Goal: Check status: Check status

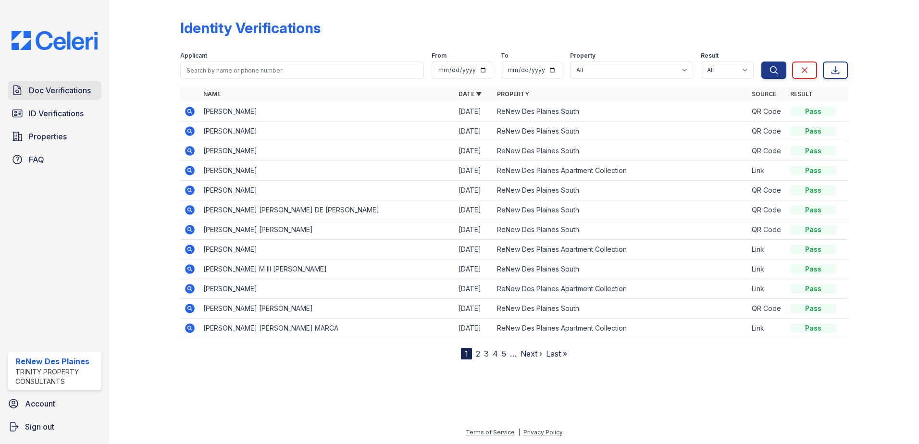
click at [41, 95] on span "Doc Verifications" at bounding box center [60, 91] width 62 height 12
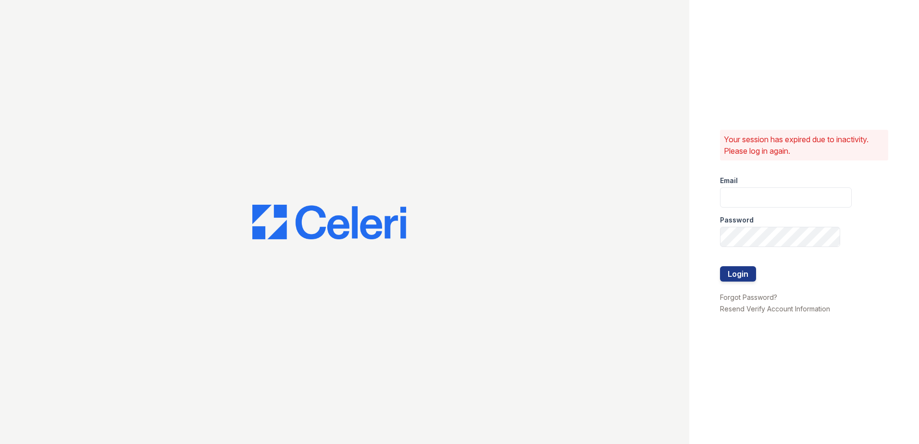
type input "renewdesplaines@trinity-pm.com"
click at [735, 274] on button "Login" at bounding box center [738, 273] width 36 height 15
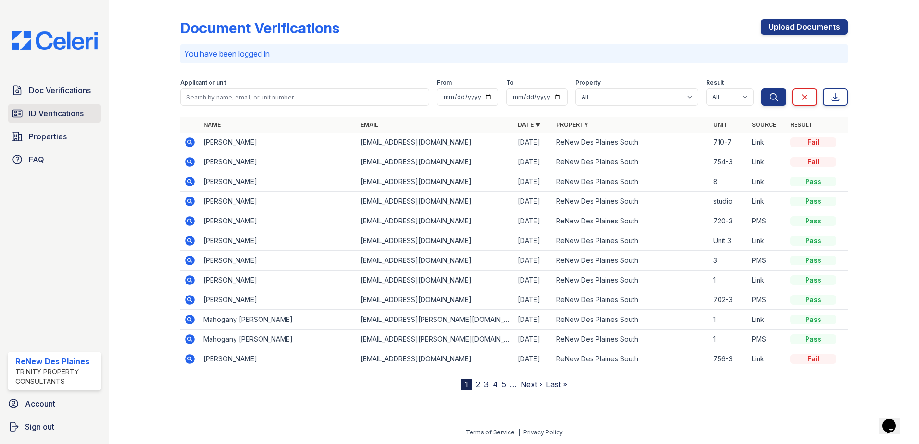
click at [42, 112] on span "ID Verifications" at bounding box center [56, 114] width 55 height 12
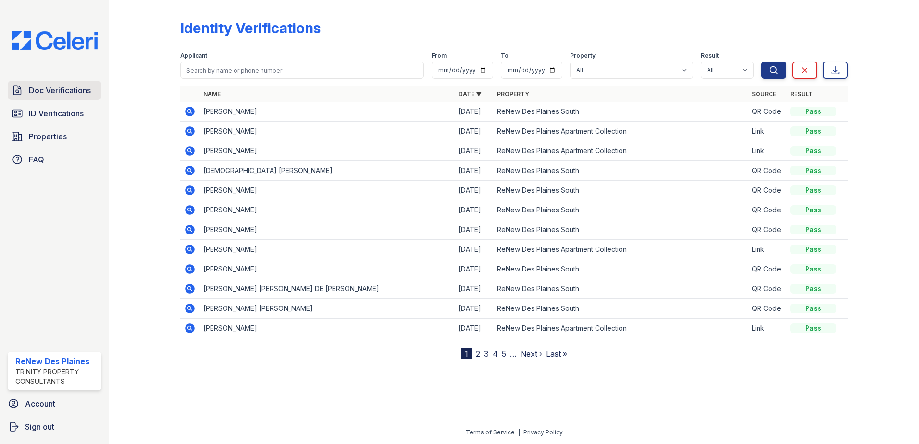
click at [54, 88] on span "Doc Verifications" at bounding box center [60, 91] width 62 height 12
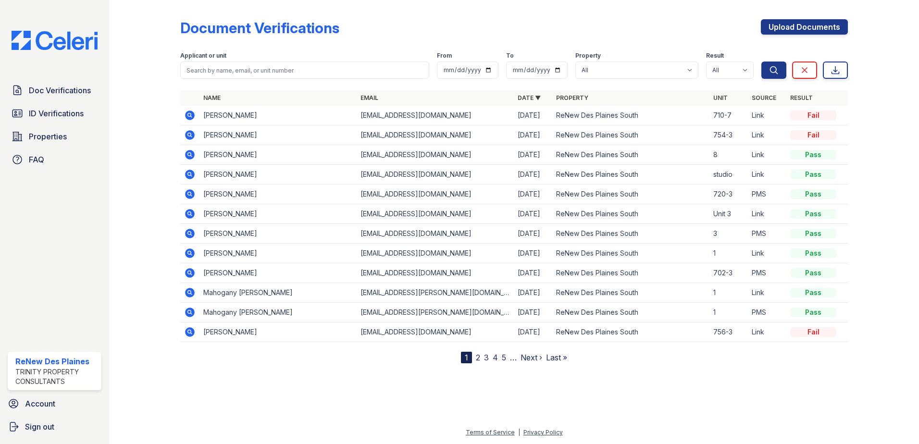
click at [188, 113] on icon at bounding box center [190, 115] width 10 height 10
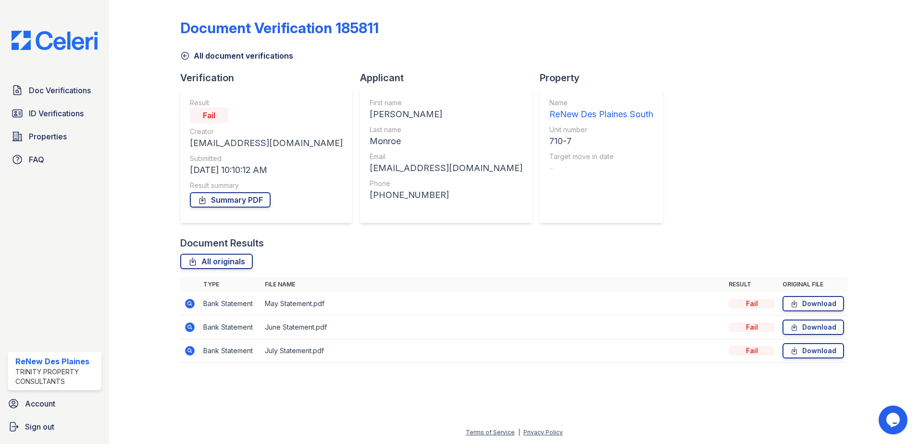
click at [191, 303] on icon at bounding box center [190, 304] width 12 height 12
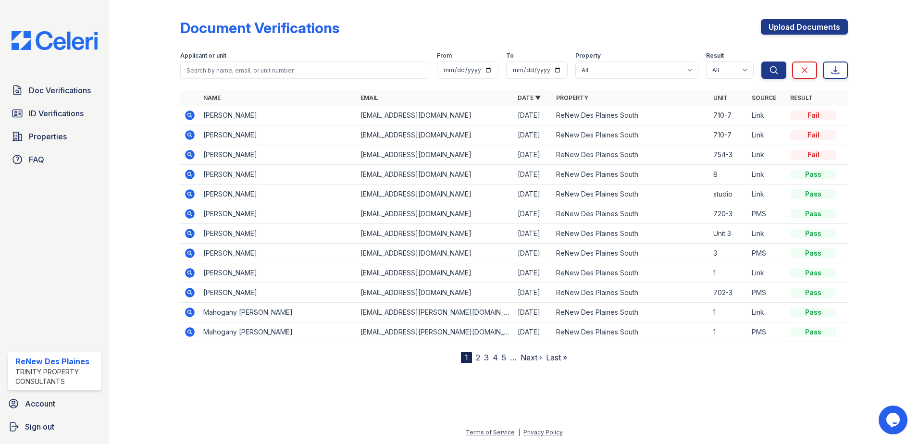
click at [192, 114] on icon at bounding box center [190, 115] width 10 height 10
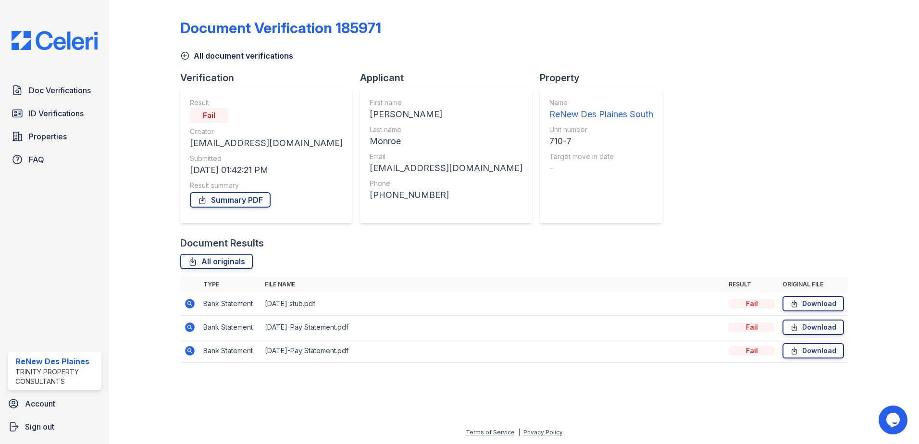
click at [189, 304] on icon at bounding box center [189, 303] width 2 height 2
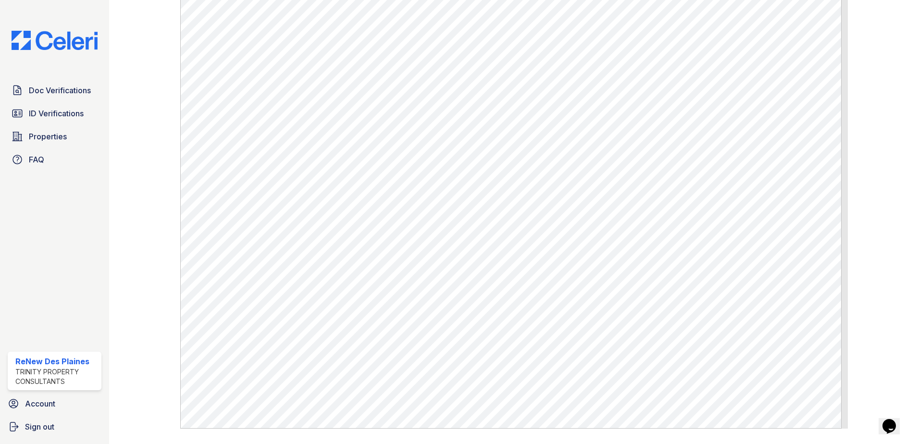
scroll to position [539, 0]
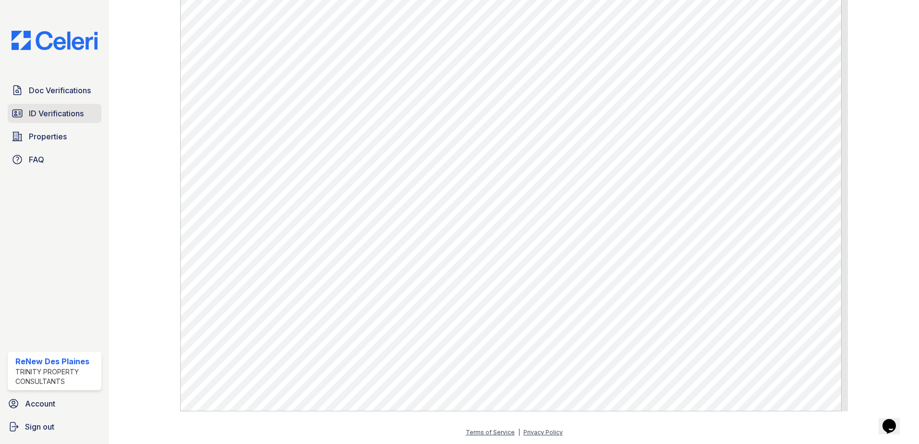
click at [27, 109] on link "ID Verifications" at bounding box center [55, 113] width 94 height 19
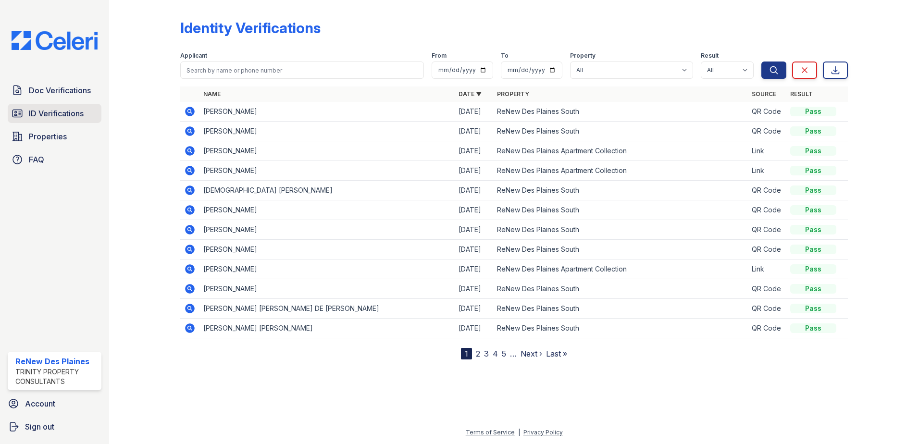
click at [31, 112] on span "ID Verifications" at bounding box center [56, 114] width 55 height 12
click at [35, 112] on span "ID Verifications" at bounding box center [56, 114] width 55 height 12
click at [52, 110] on span "ID Verifications" at bounding box center [56, 114] width 55 height 12
click at [64, 117] on span "ID Verifications" at bounding box center [56, 114] width 55 height 12
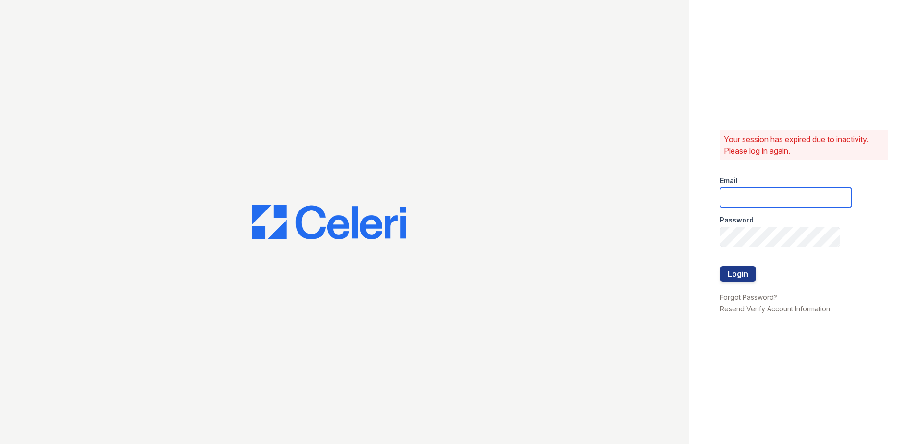
type input "[EMAIL_ADDRESS][DOMAIN_NAME]"
click at [737, 271] on button "Login" at bounding box center [738, 273] width 36 height 15
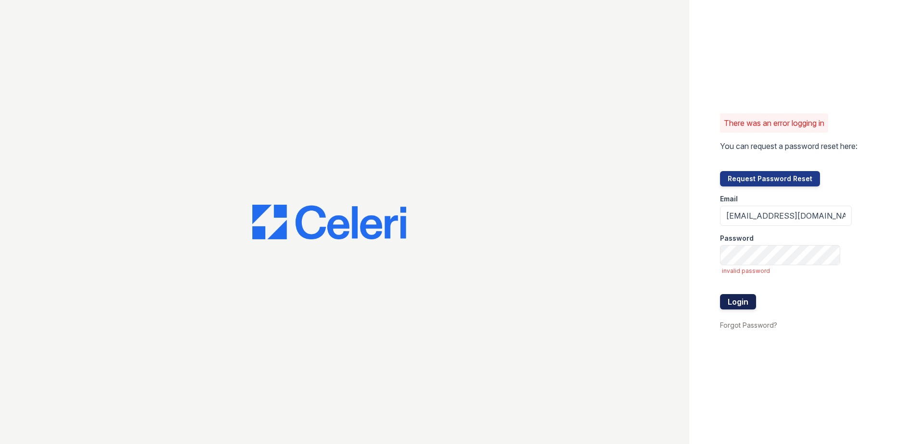
click at [740, 301] on button "Login" at bounding box center [738, 301] width 36 height 15
click at [733, 299] on button "Login" at bounding box center [738, 301] width 36 height 15
